Goal: Information Seeking & Learning: Learn about a topic

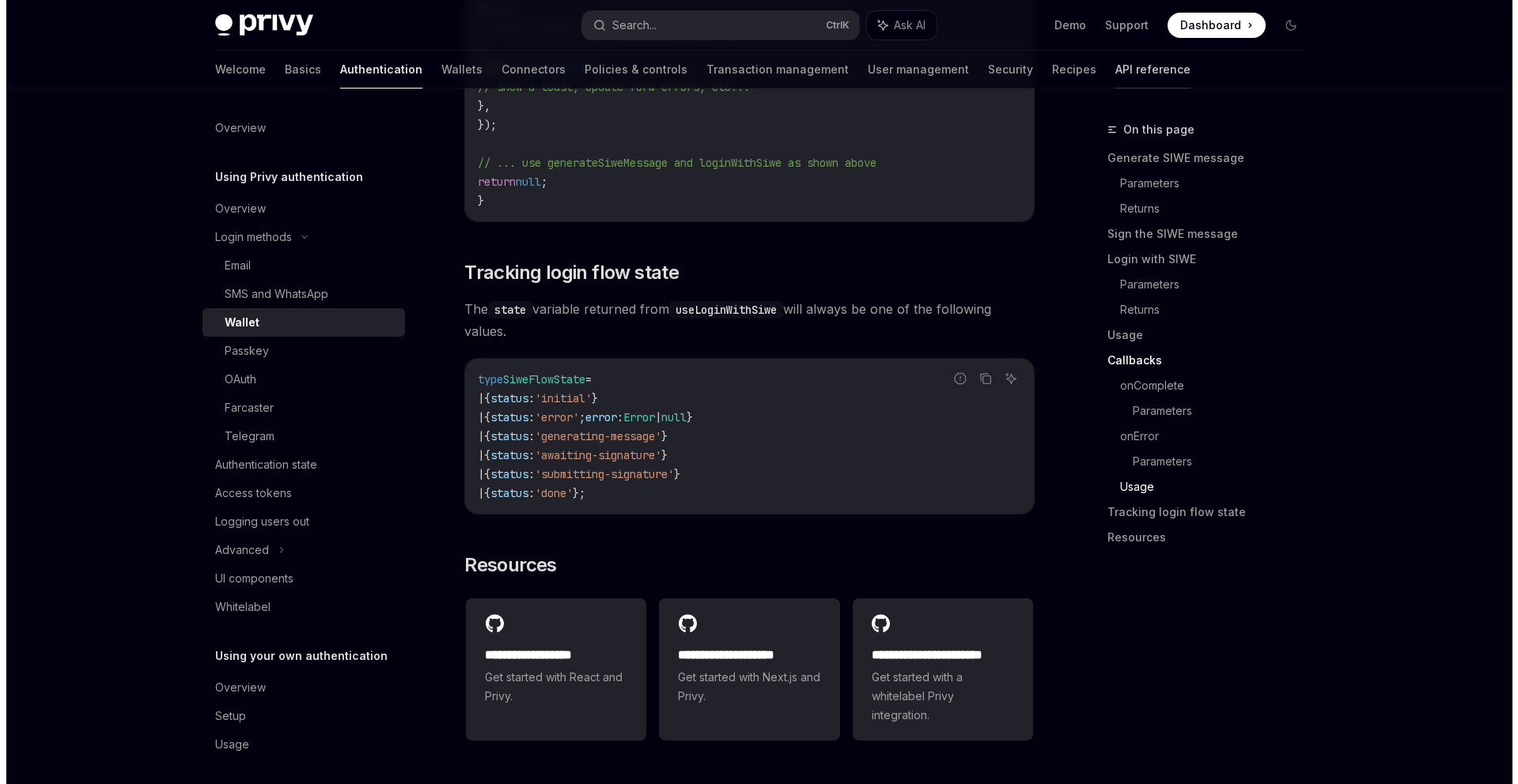
scroll to position [3803, 0]
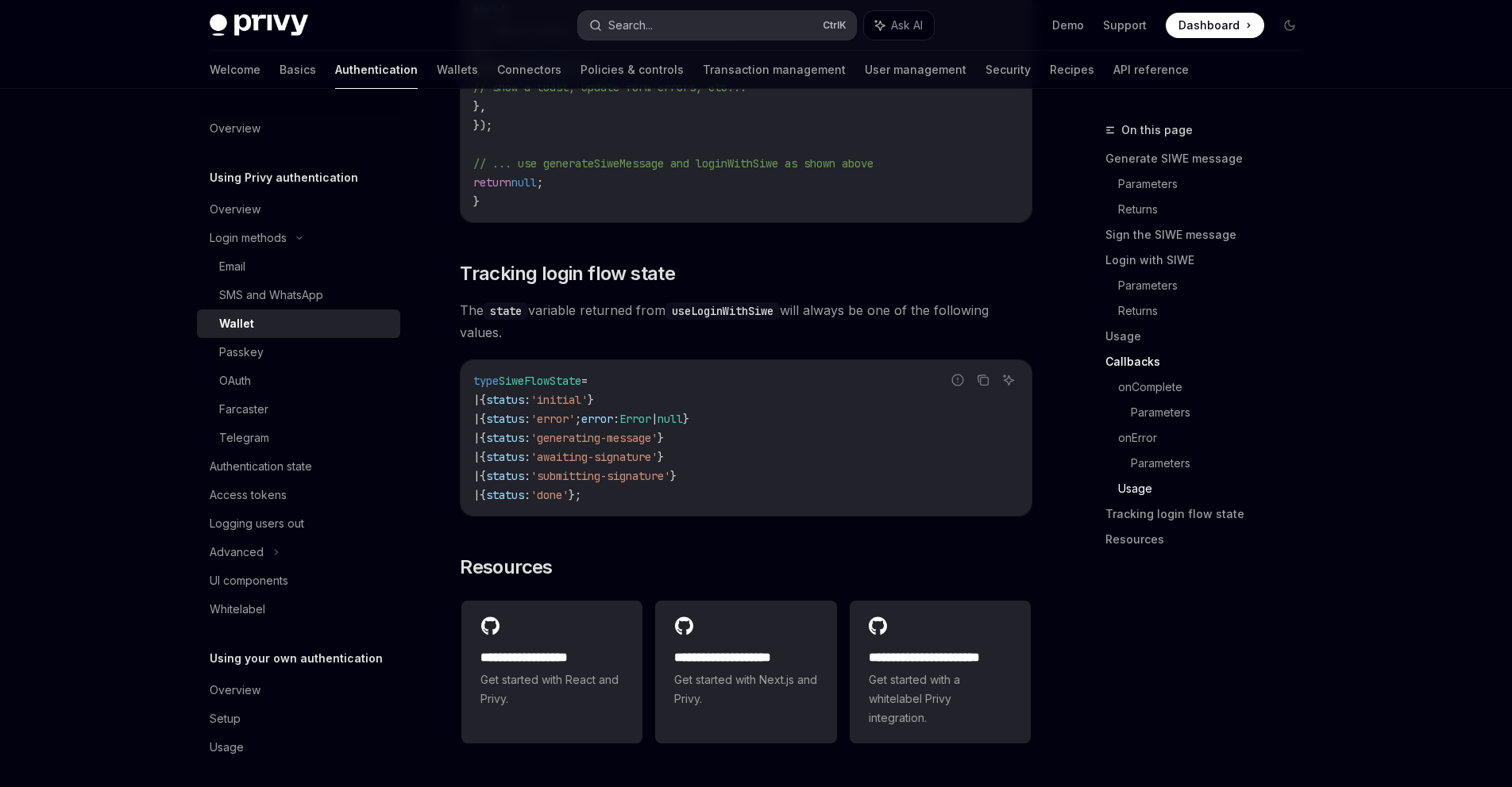
click at [747, 19] on button "Search... Ctrl K" at bounding box center [717, 25] width 278 height 29
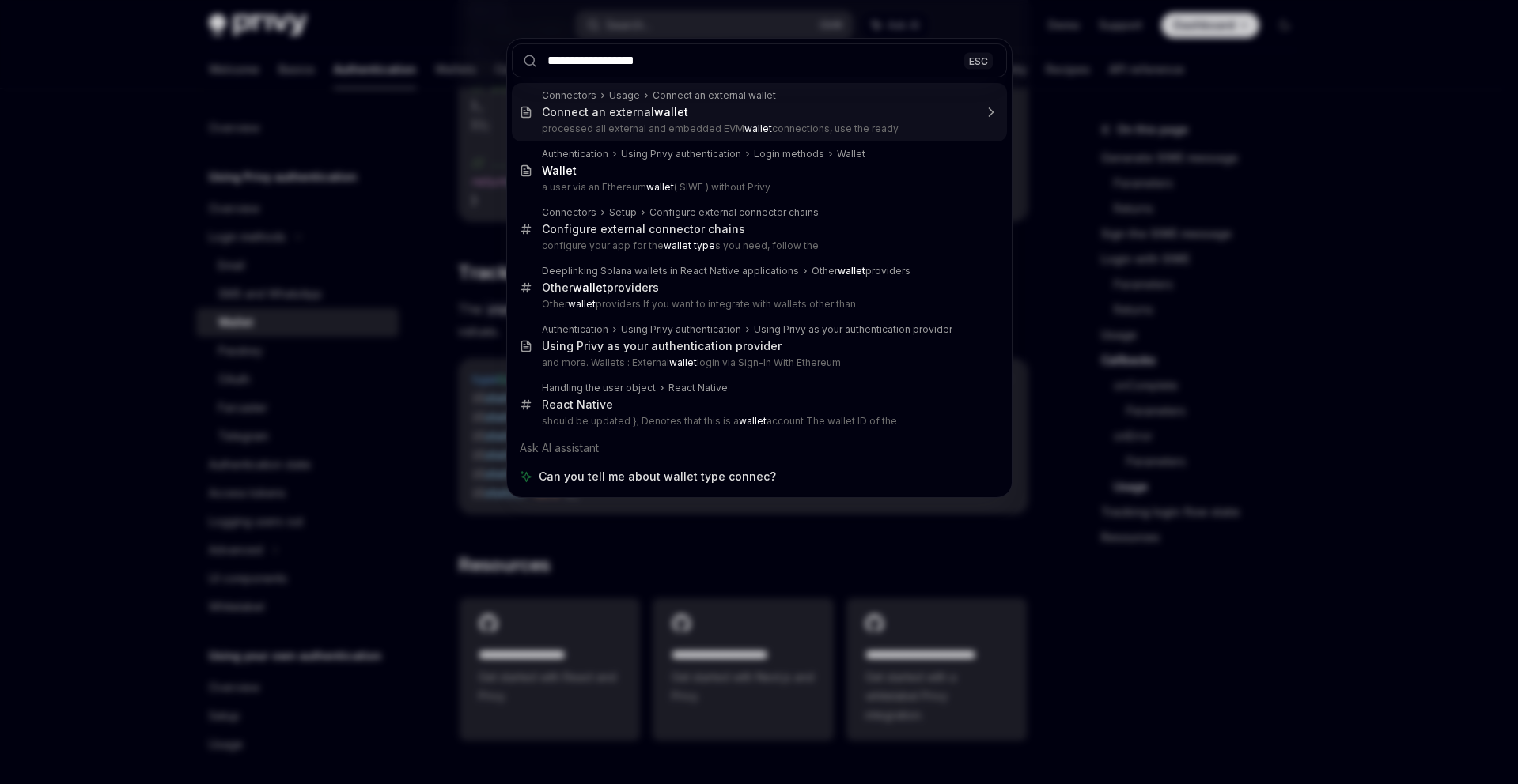
type input "**********"
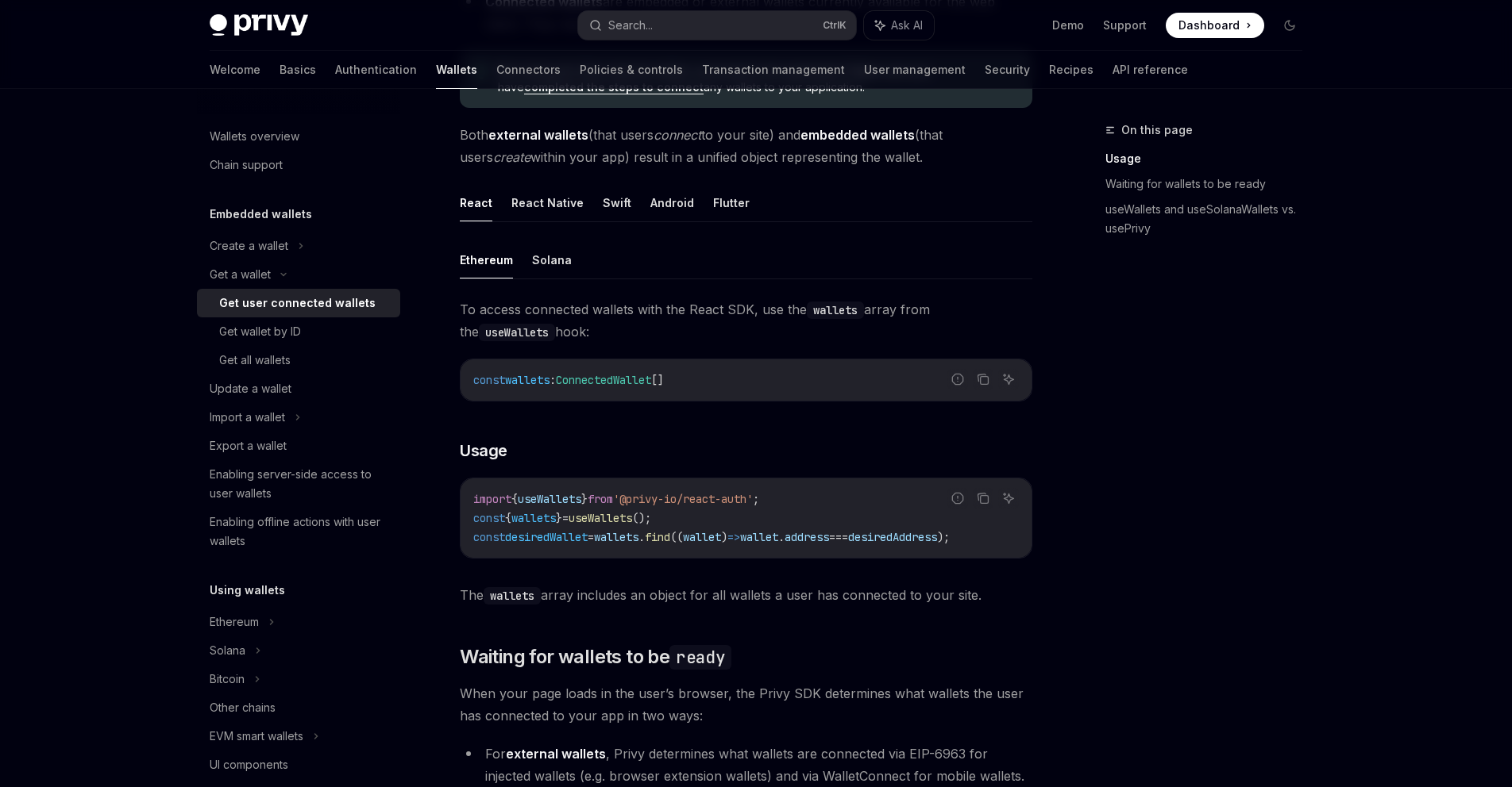
click at [588, 535] on span "desiredWallet" at bounding box center [546, 536] width 82 height 14
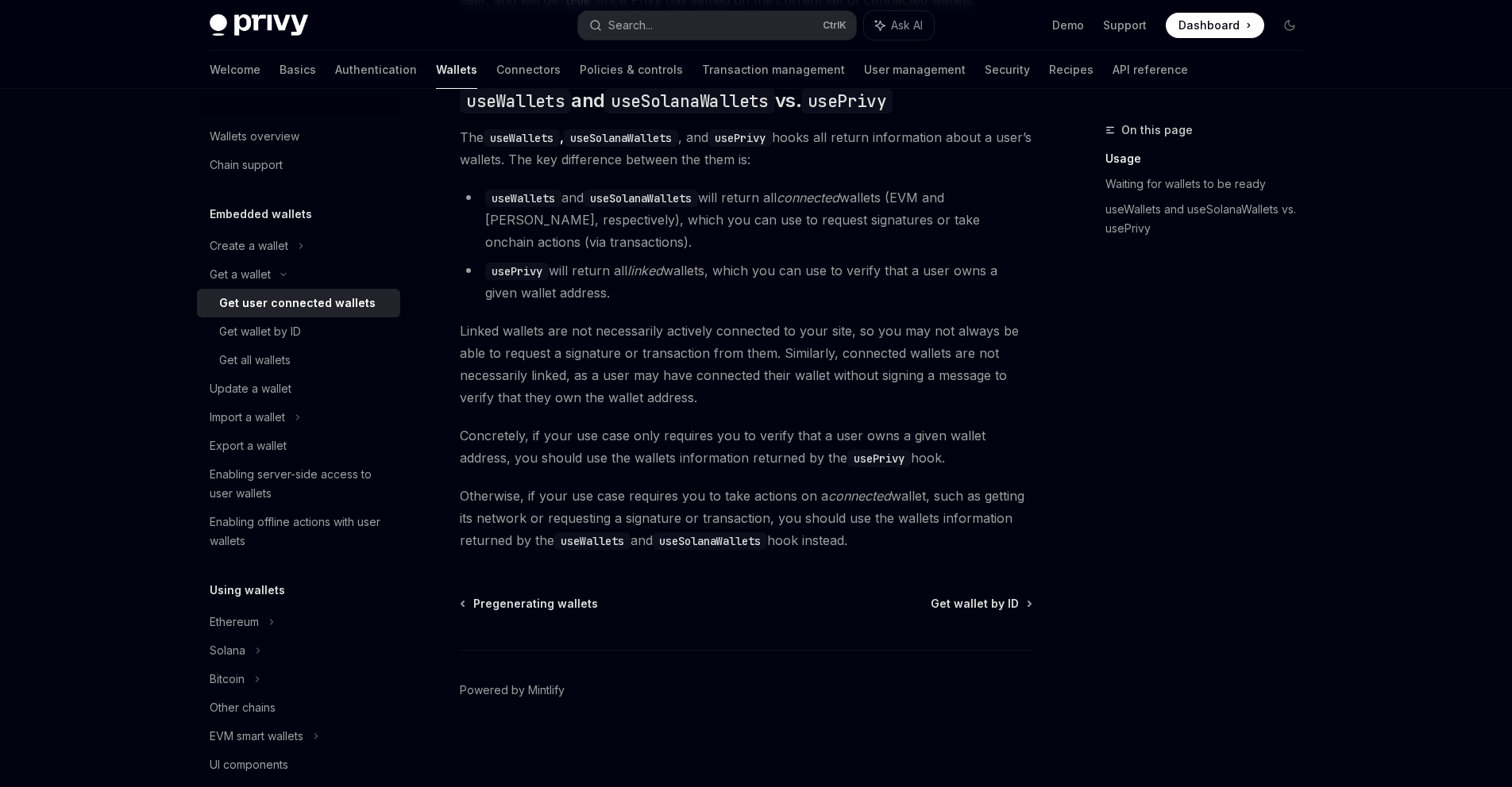
scroll to position [770, 0]
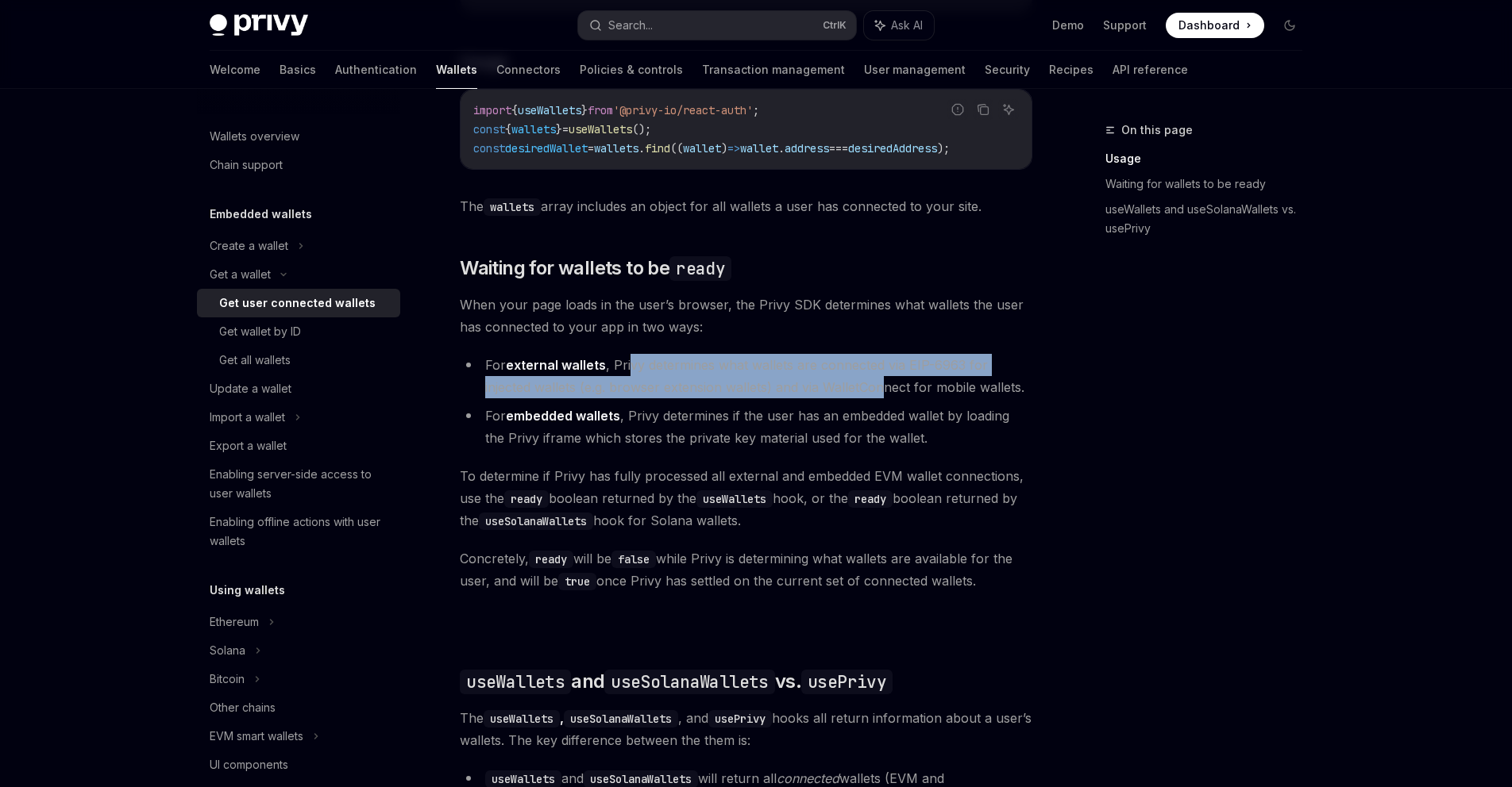
drag, startPoint x: 631, startPoint y: 368, endPoint x: 884, endPoint y: 387, distance: 253.7
click at [884, 387] on li "For external wallets , Privy determines what wallets are connected via EIP-6963…" at bounding box center [746, 376] width 573 height 44
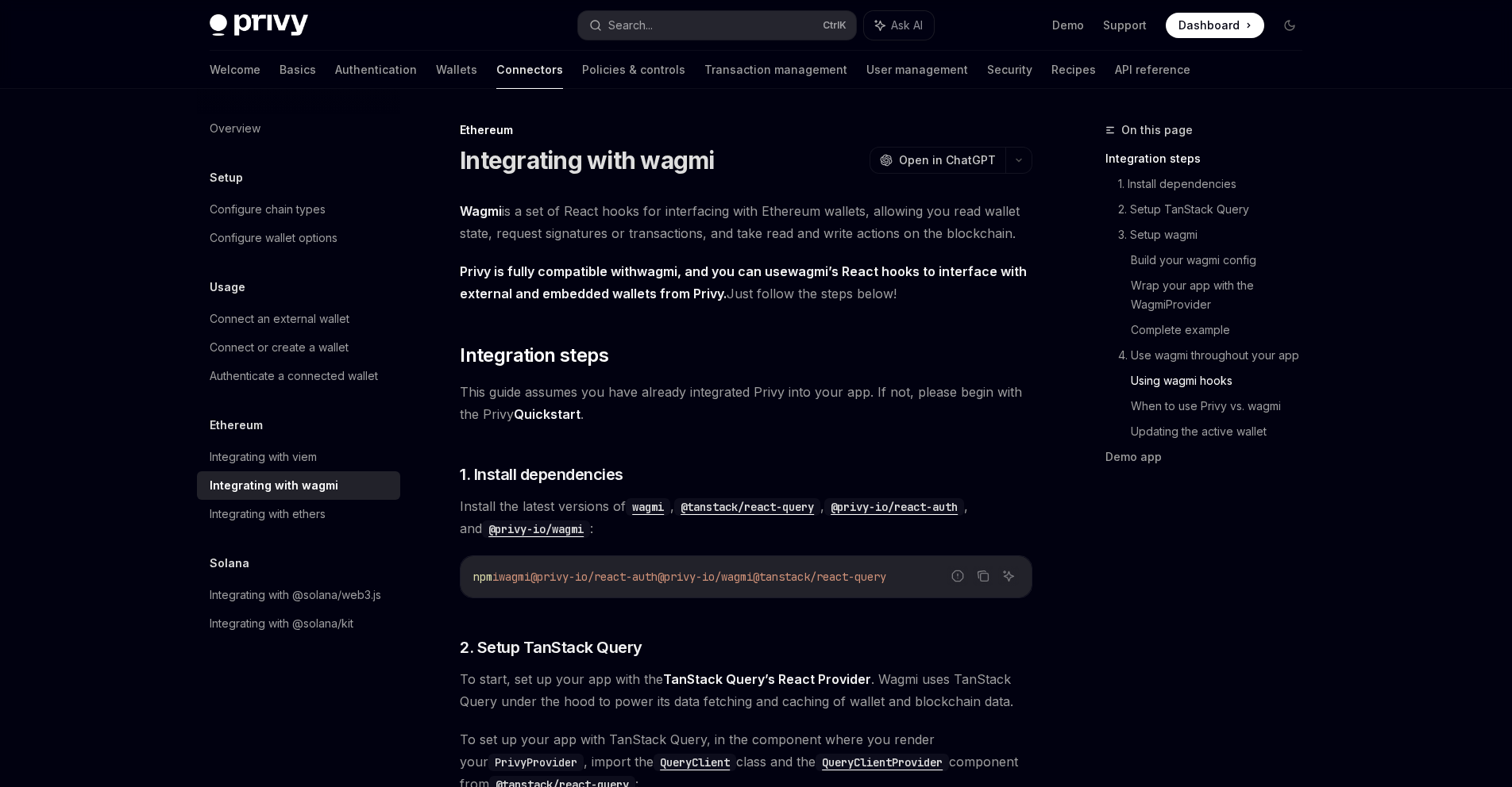
scroll to position [3567, 0]
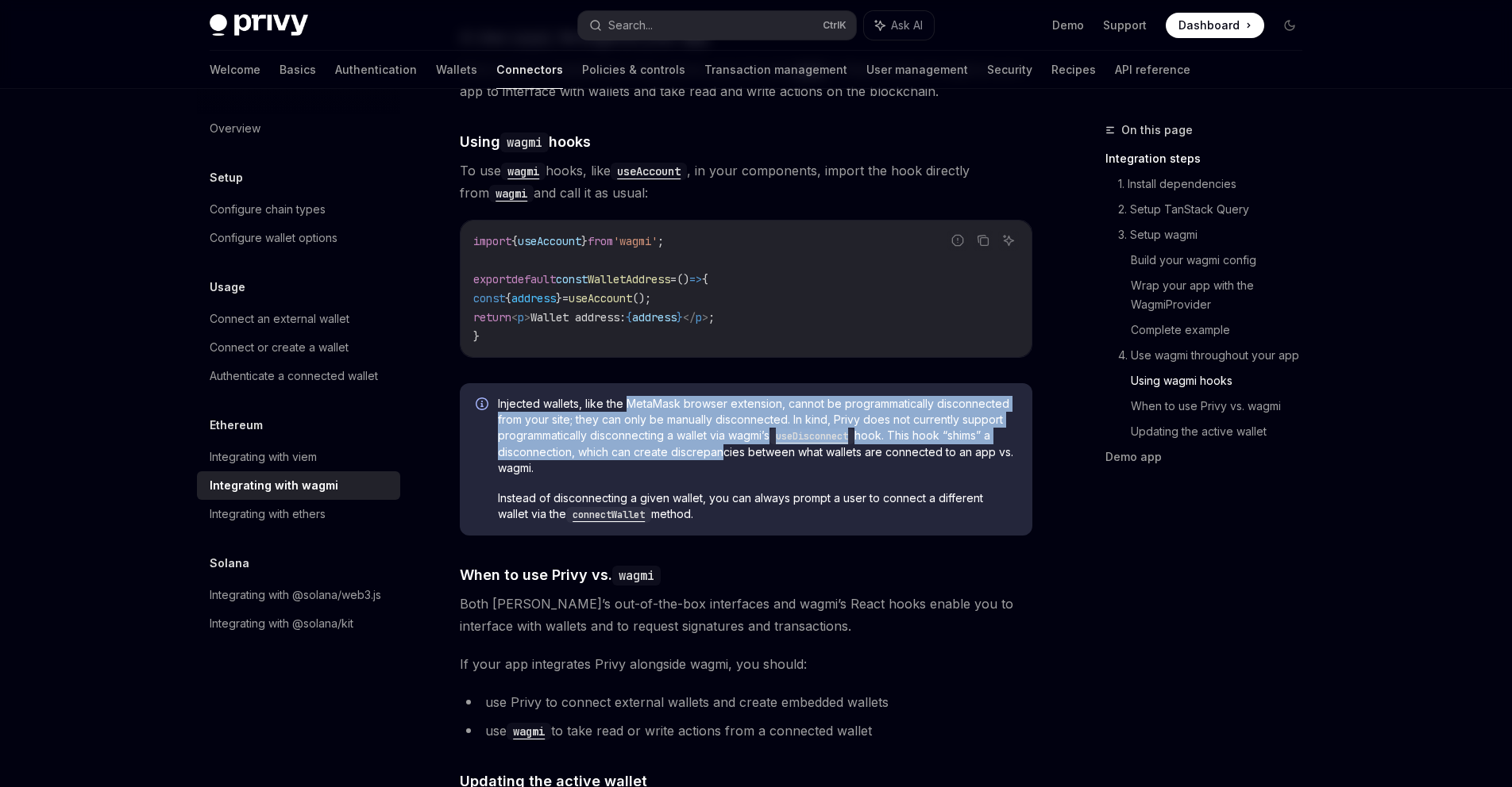
drag, startPoint x: 629, startPoint y: 391, endPoint x: 720, endPoint y: 447, distance: 106.9
click at [720, 447] on span "Injected wallets, like the MetaMask browser extension, cannot be programmatical…" at bounding box center [757, 436] width 518 height 80
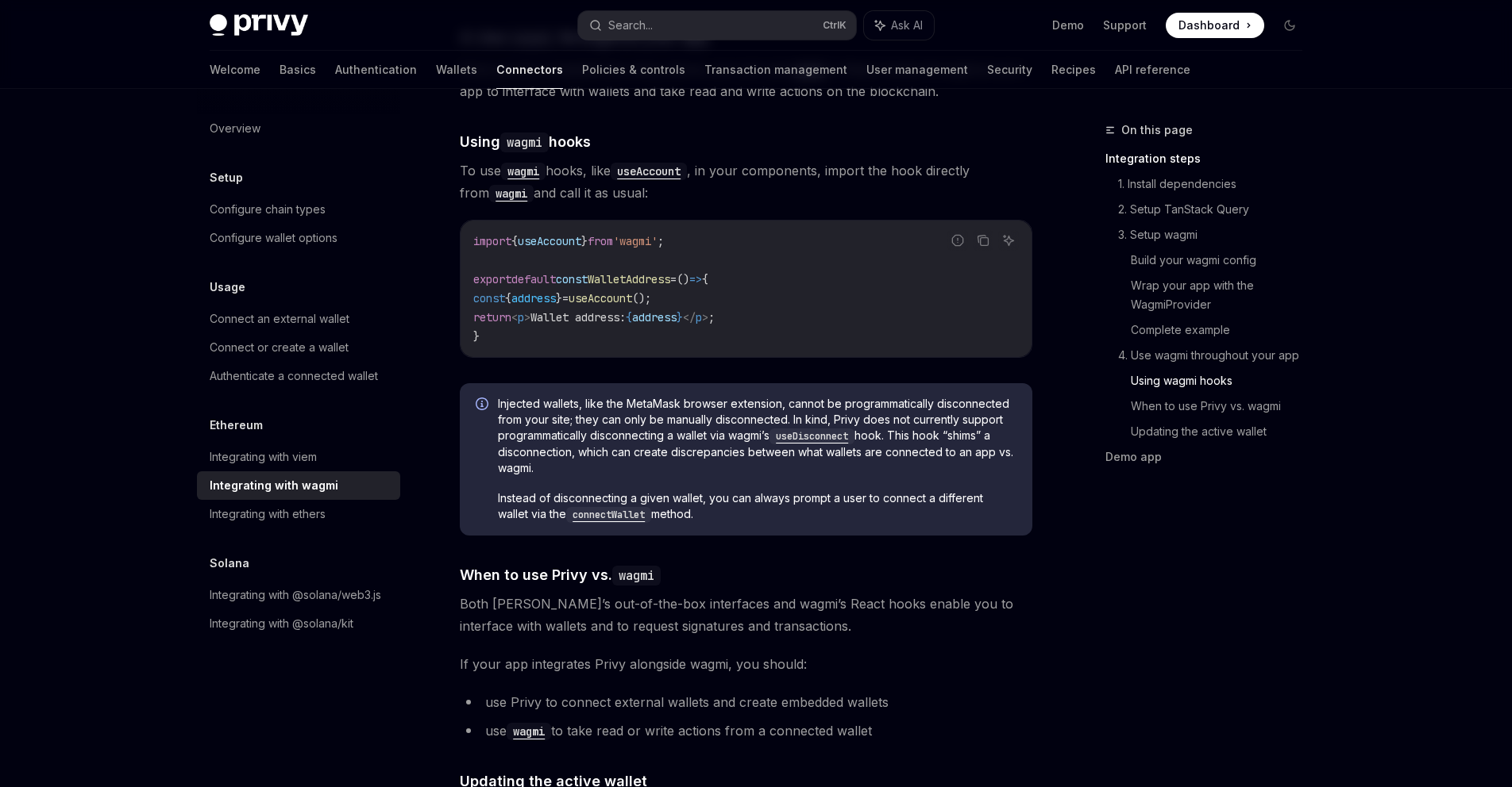
click at [730, 446] on span "Injected wallets, like the MetaMask browser extension, cannot be programmatical…" at bounding box center [757, 436] width 518 height 80
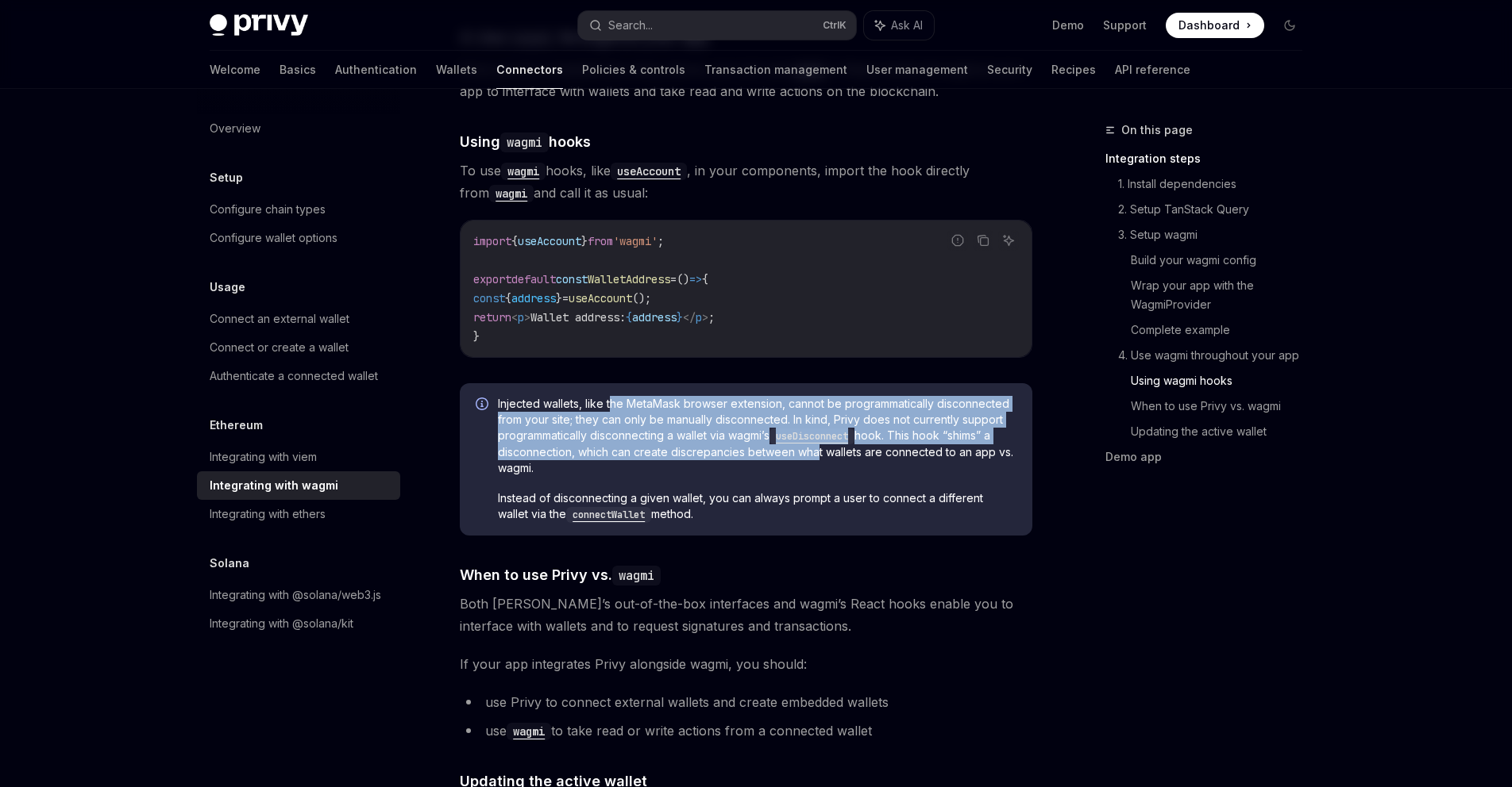
drag, startPoint x: 811, startPoint y: 446, endPoint x: 613, endPoint y: 401, distance: 203.0
click at [613, 401] on span "Injected wallets, like the MetaMask browser extension, cannot be programmatical…" at bounding box center [757, 436] width 518 height 80
drag, startPoint x: 621, startPoint y: 395, endPoint x: 707, endPoint y: 442, distance: 98.0
click at [707, 442] on span "Injected wallets, like the MetaMask browser extension, cannot be programmatical…" at bounding box center [757, 436] width 518 height 80
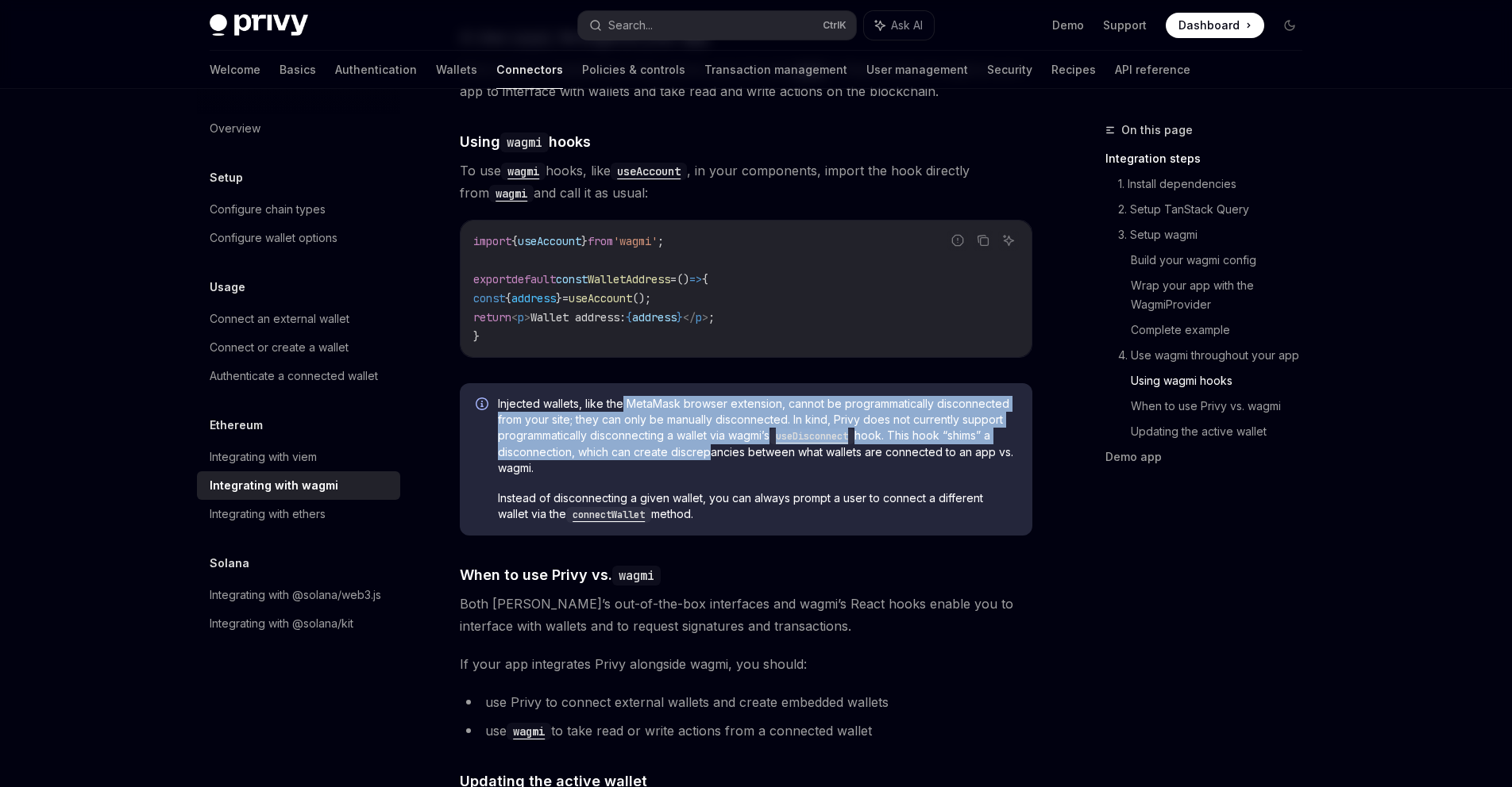
click at [707, 442] on span "Injected wallets, like the MetaMask browser extension, cannot be programmatical…" at bounding box center [757, 436] width 518 height 80
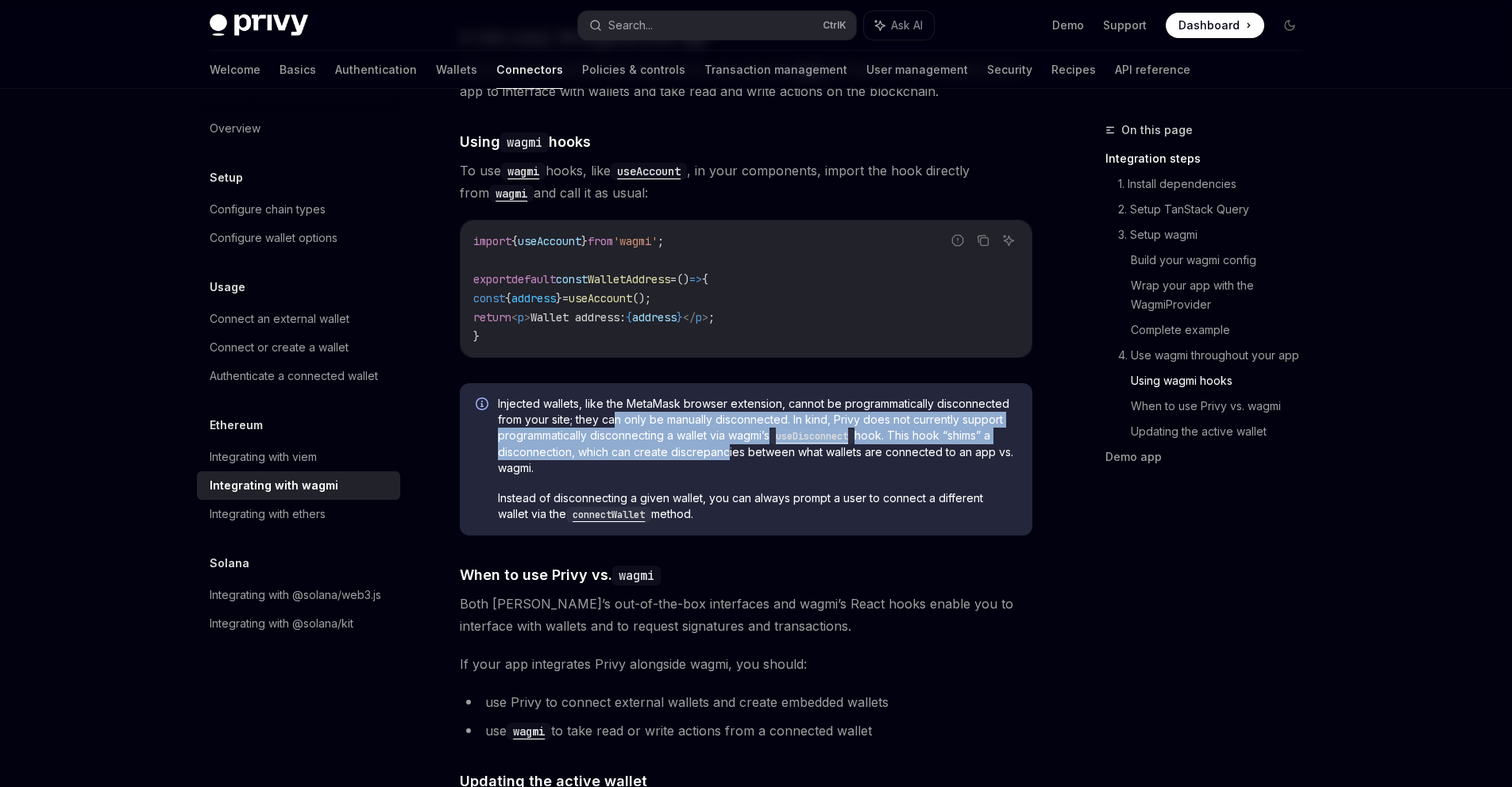
drag, startPoint x: 722, startPoint y: 446, endPoint x: 619, endPoint y: 402, distance: 112.0
click at [619, 402] on span "Injected wallets, like the MetaMask browser extension, cannot be programmatical…" at bounding box center [757, 436] width 518 height 80
